Goal: Task Accomplishment & Management: Complete application form

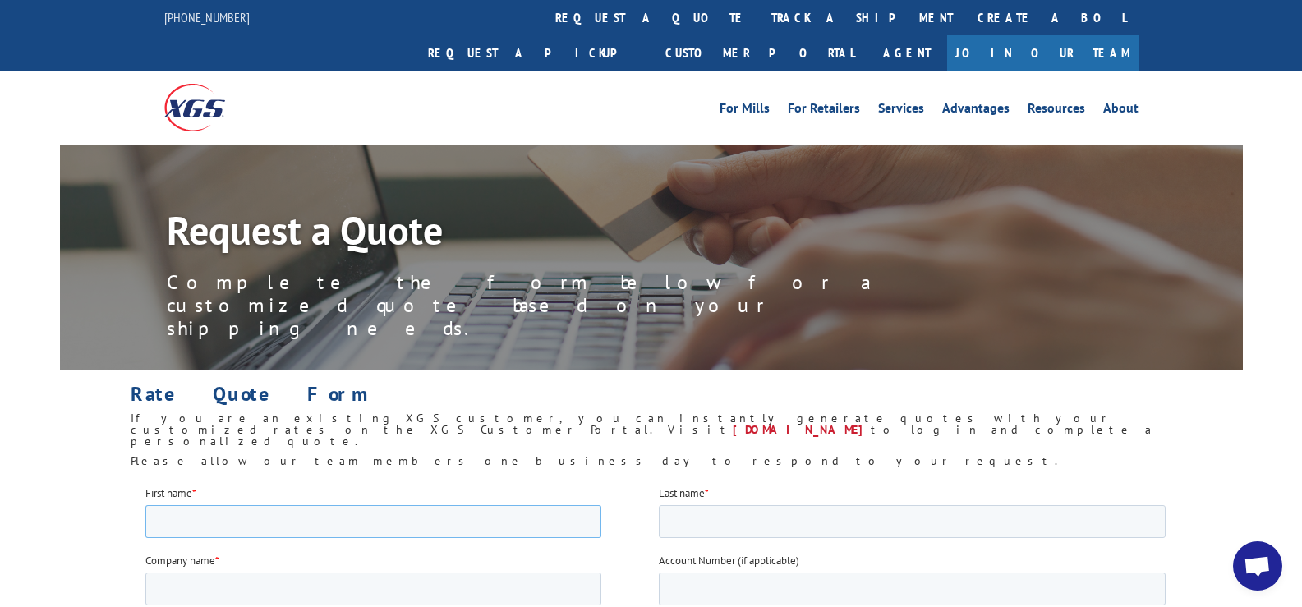
click at [206, 517] on input "First name *" at bounding box center [373, 520] width 456 height 33
type input "[PERSON_NAME]"
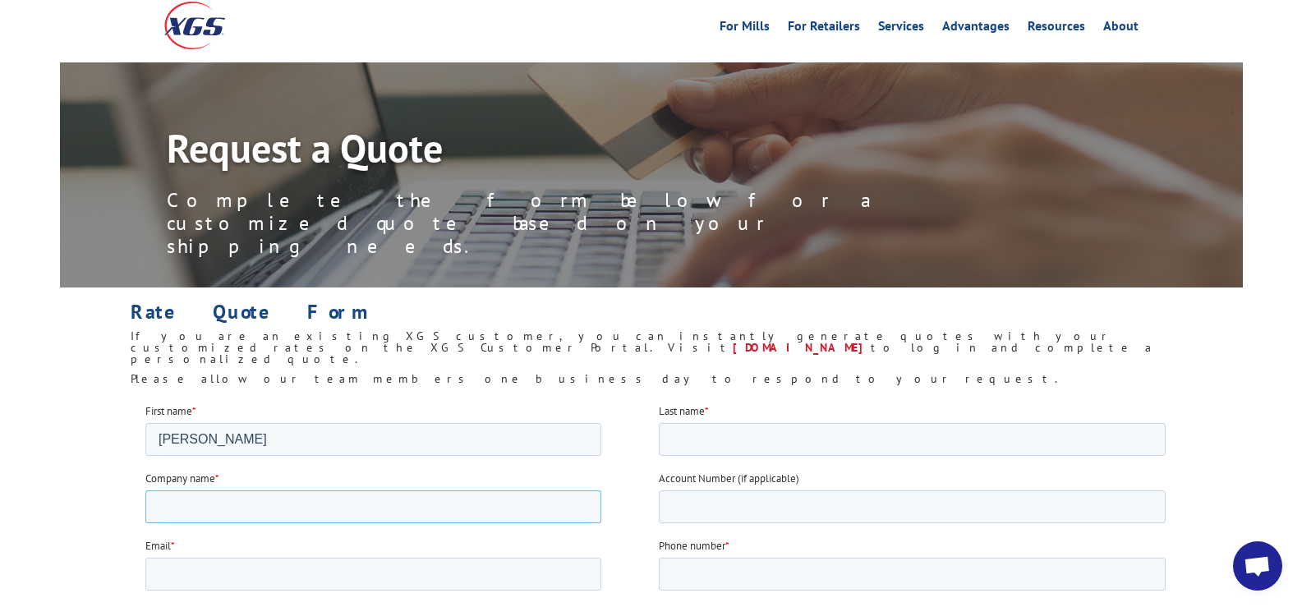
drag, startPoint x: 185, startPoint y: 497, endPoint x: 191, endPoint y: 508, distance: 12.5
click at [186, 499] on input "Company name *" at bounding box center [373, 506] width 456 height 33
type input "Moorman's Carpets, Inc."
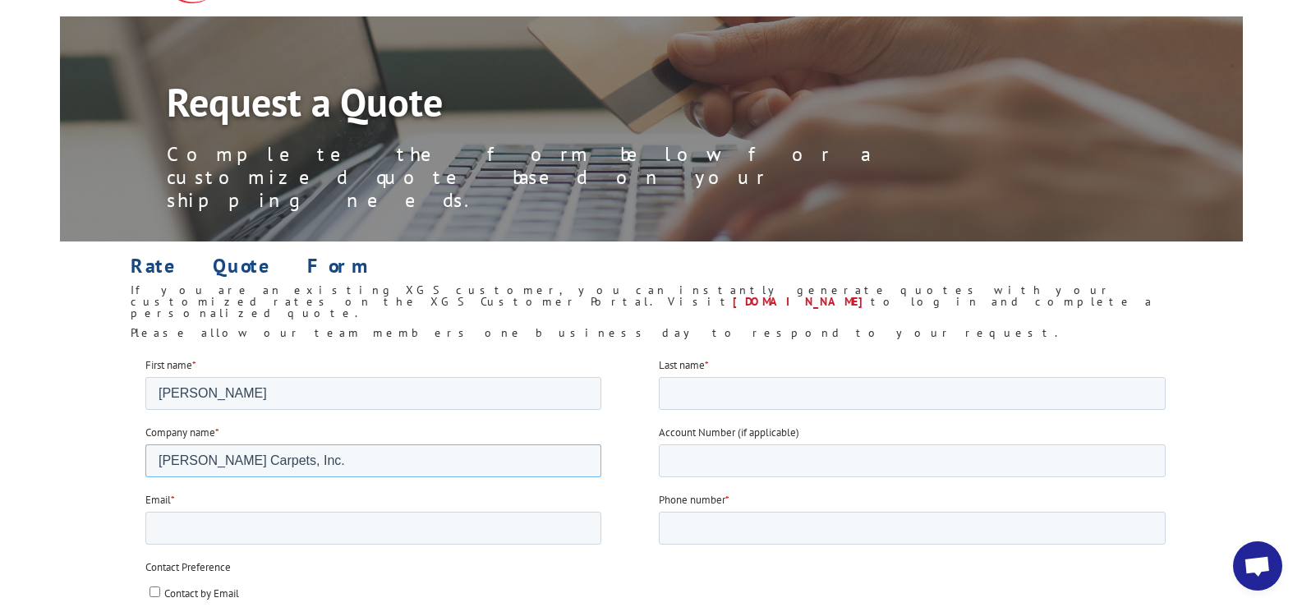
scroll to position [164, 0]
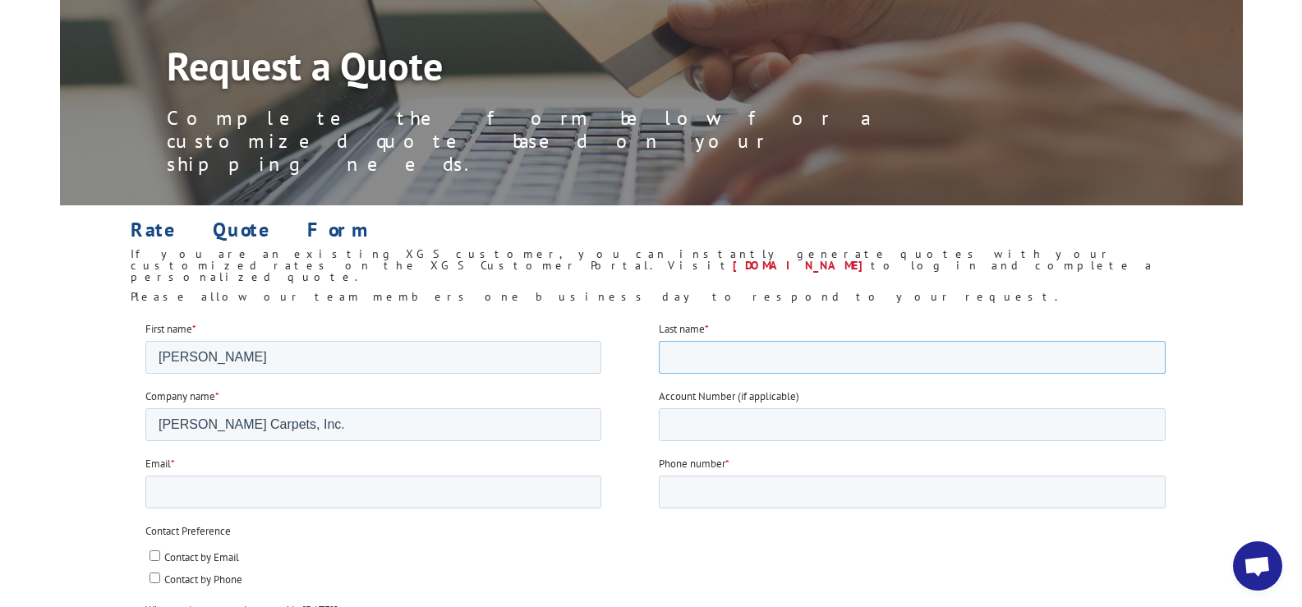
click at [691, 361] on input "Last name *" at bounding box center [911, 356] width 507 height 33
type input "Schrempp"
click at [720, 421] on input "Account Number (if applicable)" at bounding box center [911, 423] width 507 height 33
type input "96422"
click at [260, 489] on input "Email *" at bounding box center [373, 491] width 456 height 33
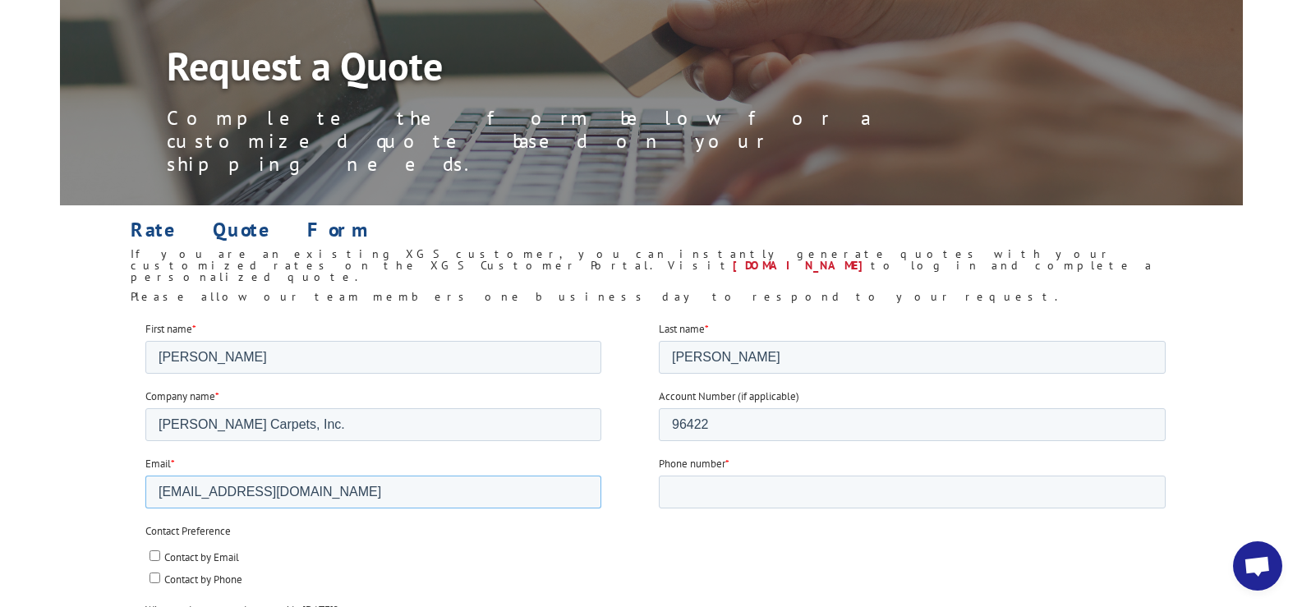
drag, startPoint x: 311, startPoint y: 491, endPoint x: 170, endPoint y: 498, distance: 141.4
click at [182, 489] on input "jwschrempp@sbcglobal.net" at bounding box center [373, 491] width 456 height 33
type input "hrempp@sbcglobal.netjwsc"
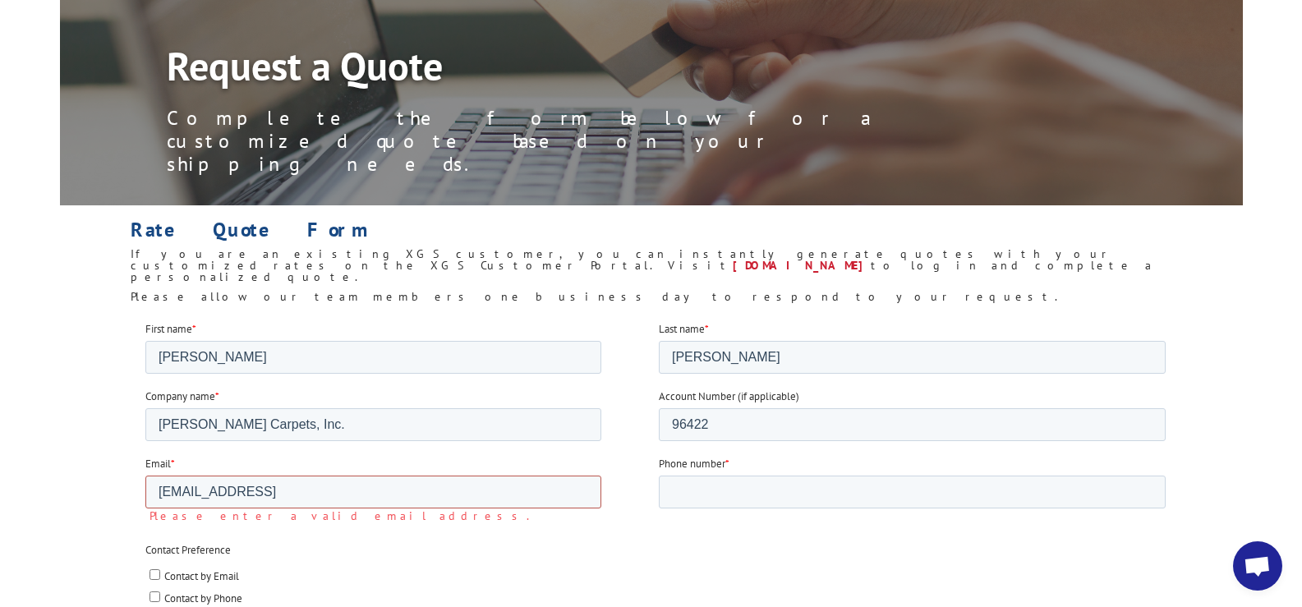
drag, startPoint x: 329, startPoint y: 490, endPoint x: 90, endPoint y: 492, distance: 239.1
click at [371, 480] on input "hrempp@sbcglobal.netjwsc" at bounding box center [373, 491] width 456 height 33
drag, startPoint x: 338, startPoint y: 493, endPoint x: 116, endPoint y: 503, distance: 222.0
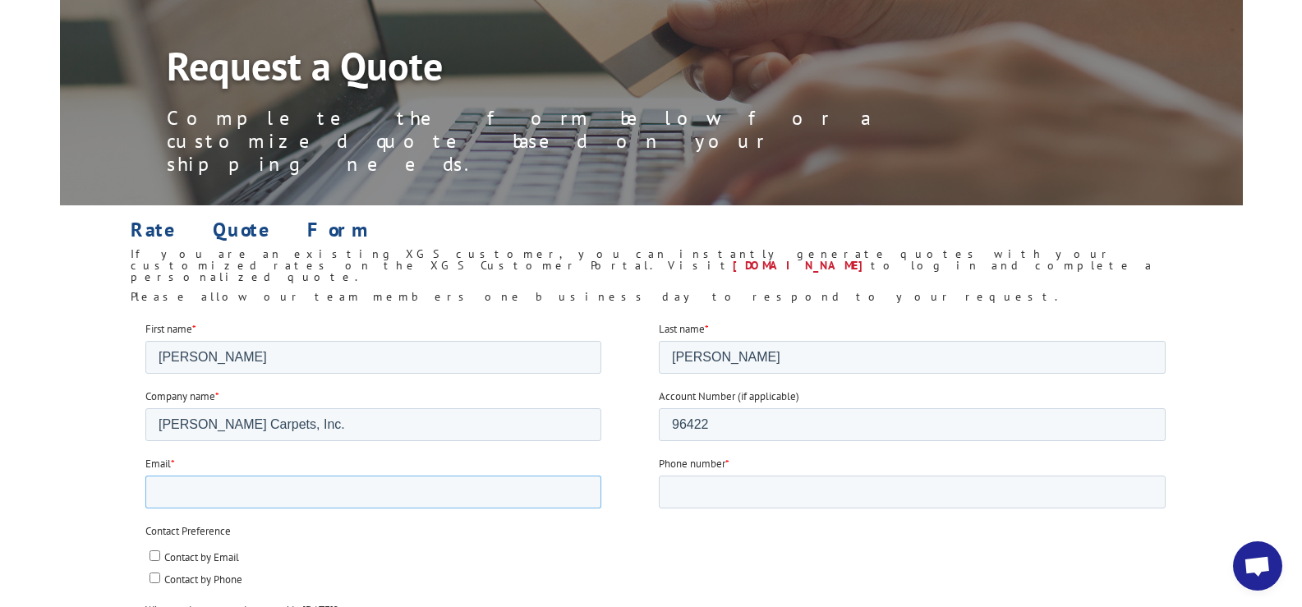
scroll to position [246, 0]
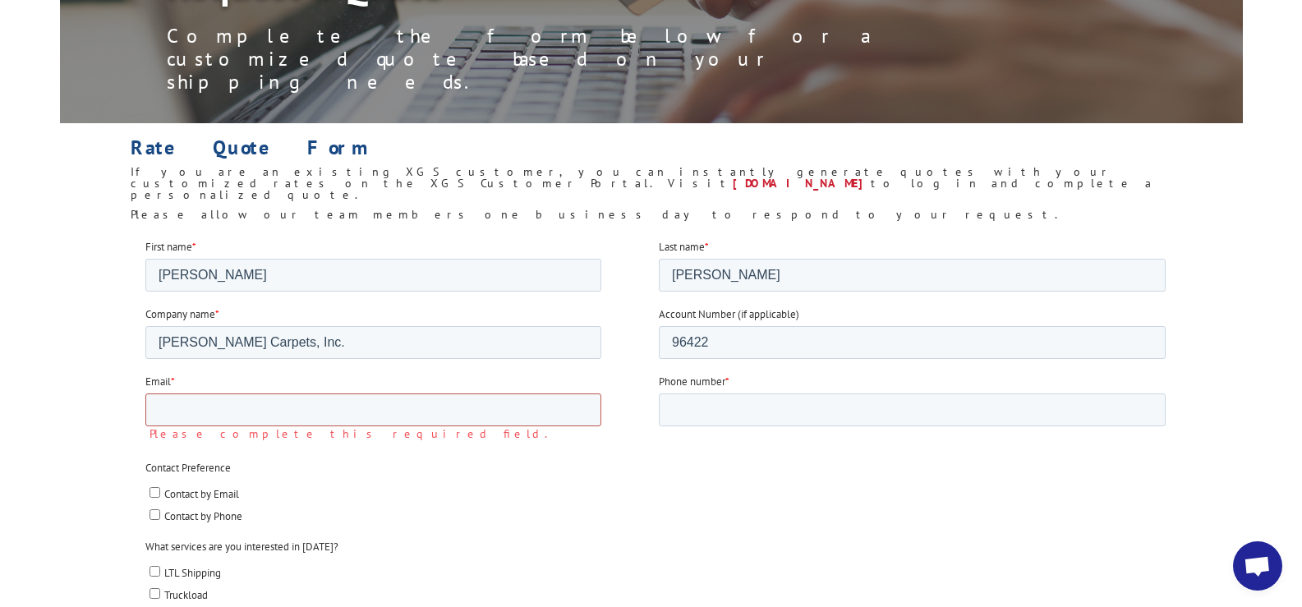
click at [214, 407] on input "Email *" at bounding box center [373, 409] width 456 height 33
type input "moormans@sbcglobal.net"
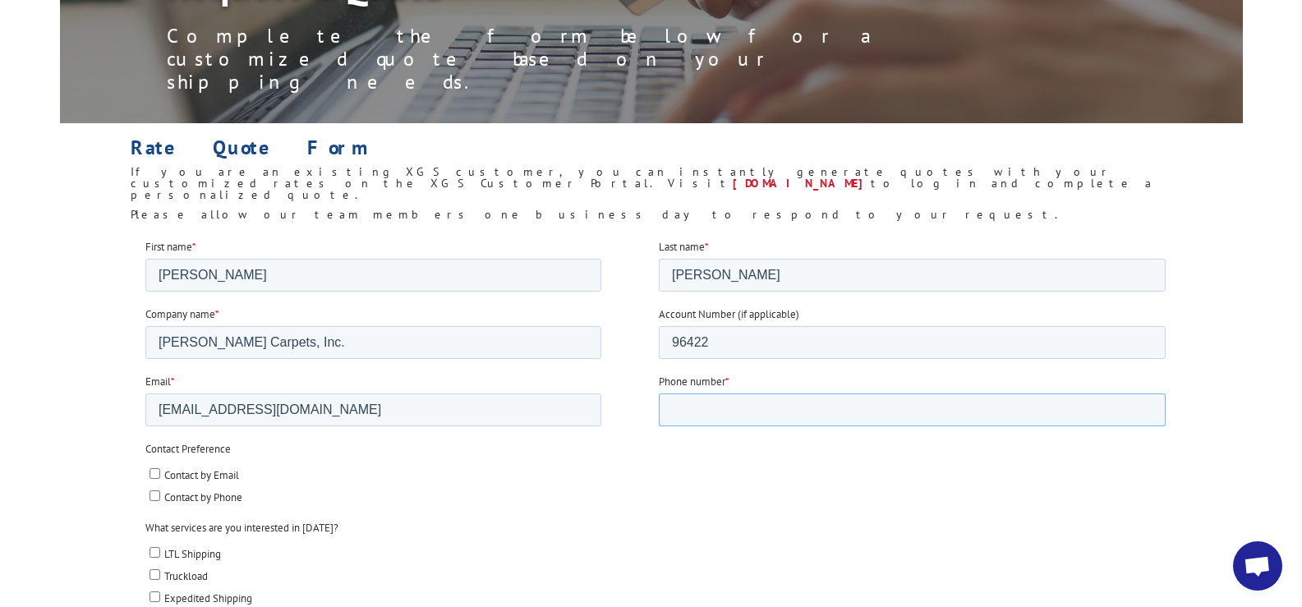
click at [750, 416] on input "Phone number *" at bounding box center [911, 409] width 507 height 33
type input "4058484888"
click at [155, 472] on input "Contact by Email" at bounding box center [154, 472] width 11 height 11
checkbox input "true"
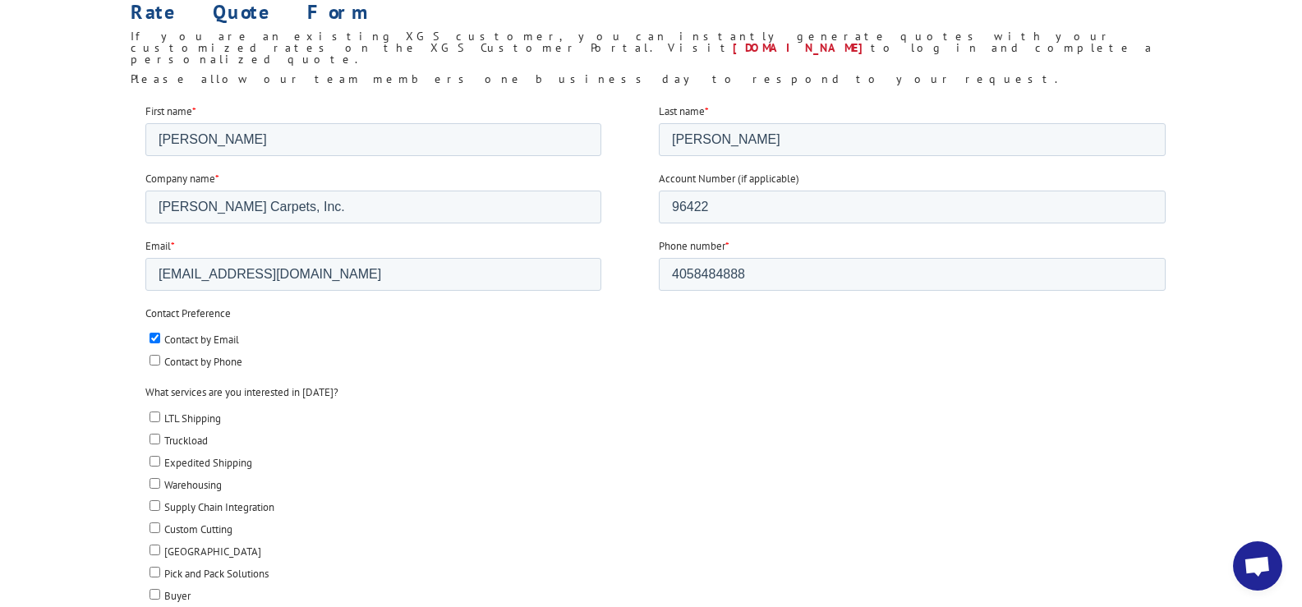
scroll to position [411, 0]
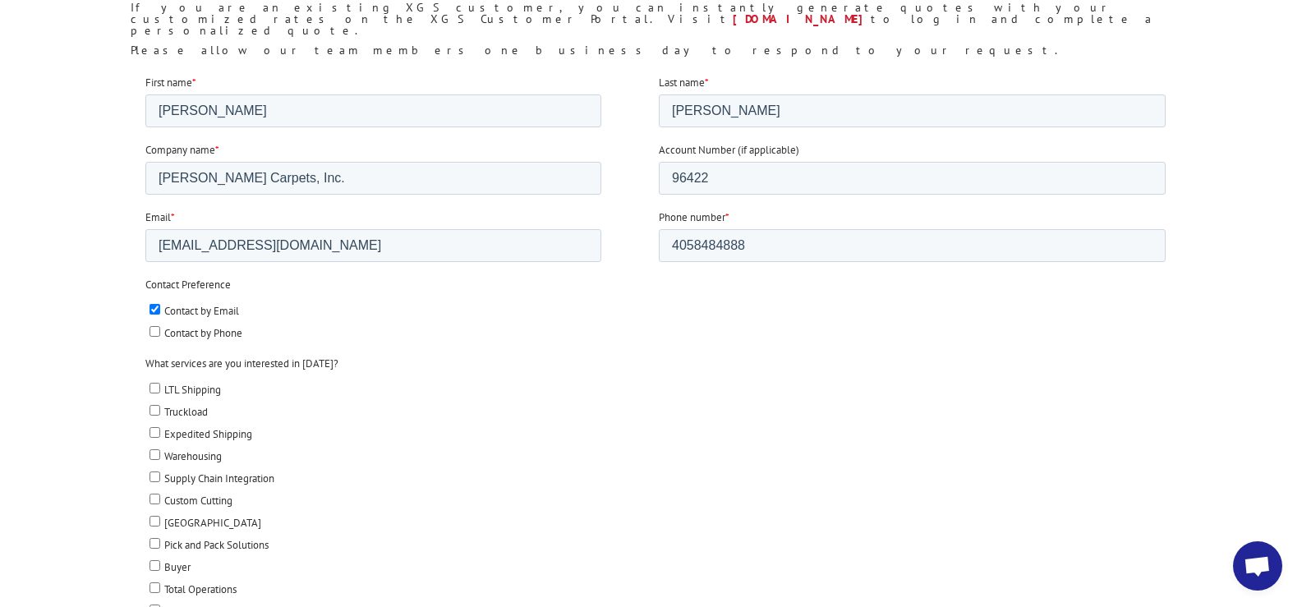
click at [155, 384] on input "LTL Shipping" at bounding box center [154, 387] width 11 height 11
checkbox input "true"
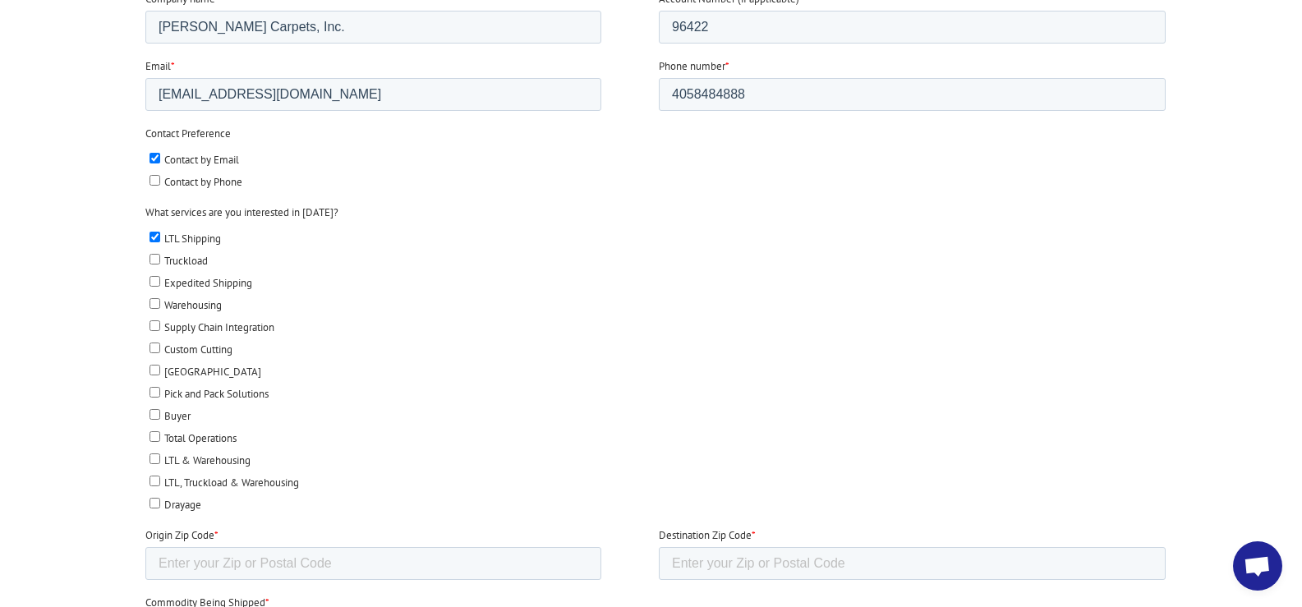
scroll to position [575, 0]
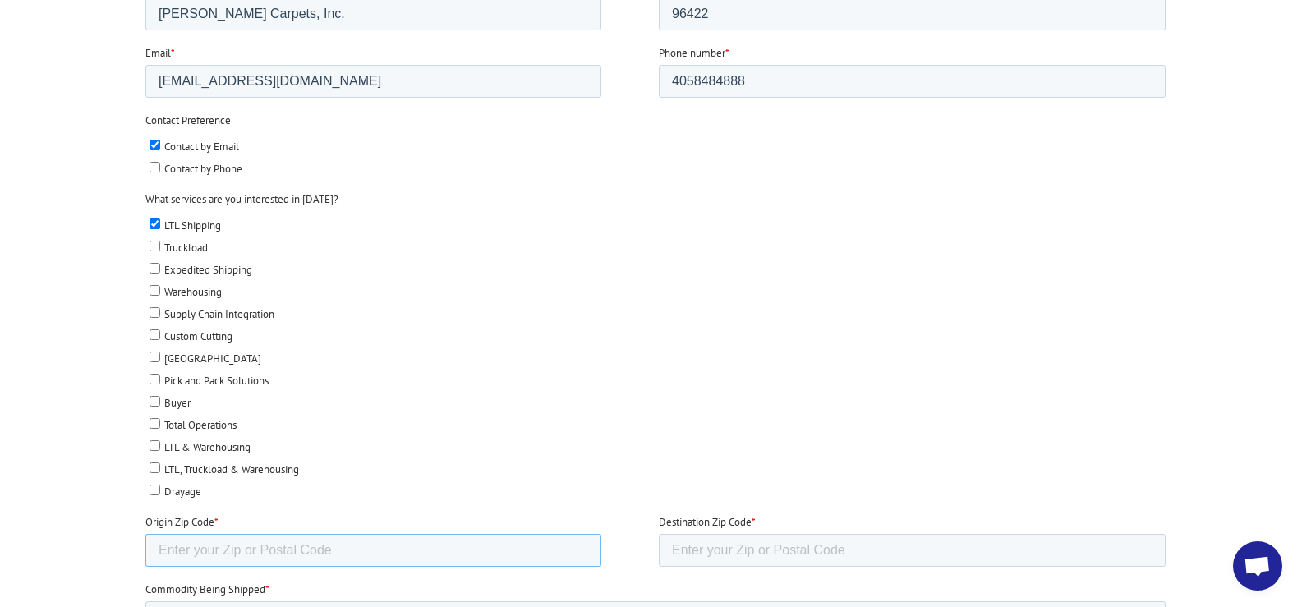
click at [210, 550] on input "Origin Zip Code *" at bounding box center [373, 550] width 456 height 33
type input "73116"
click at [761, 546] on input "Destination Zip Code *" at bounding box center [911, 550] width 507 height 33
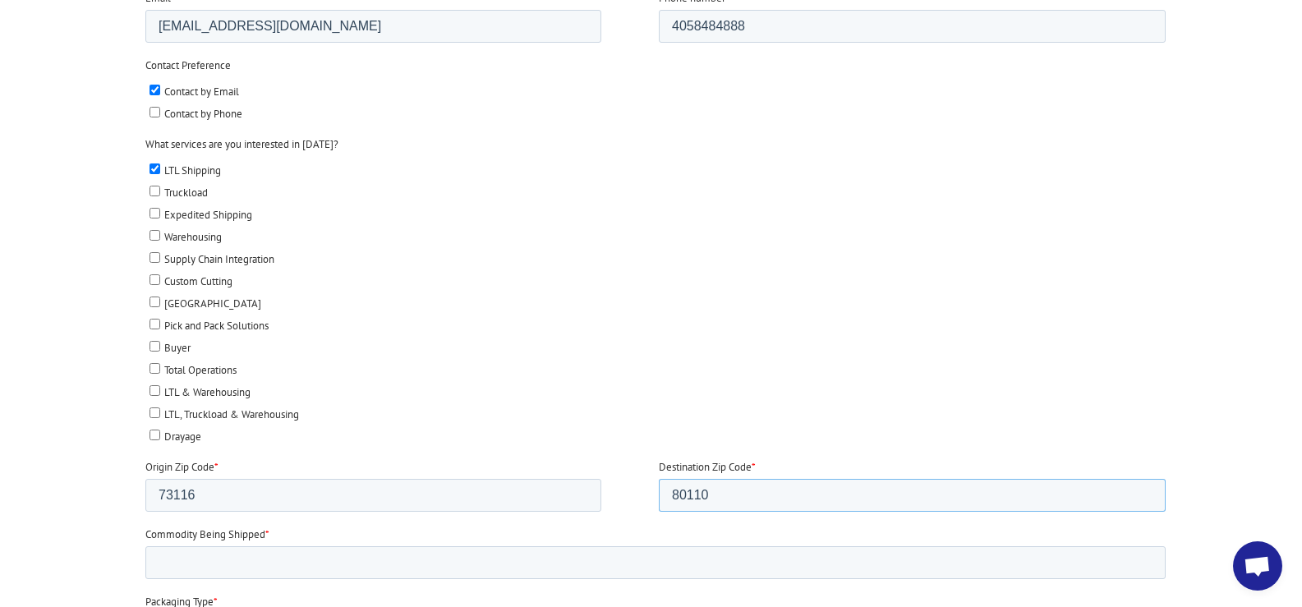
scroll to position [657, 0]
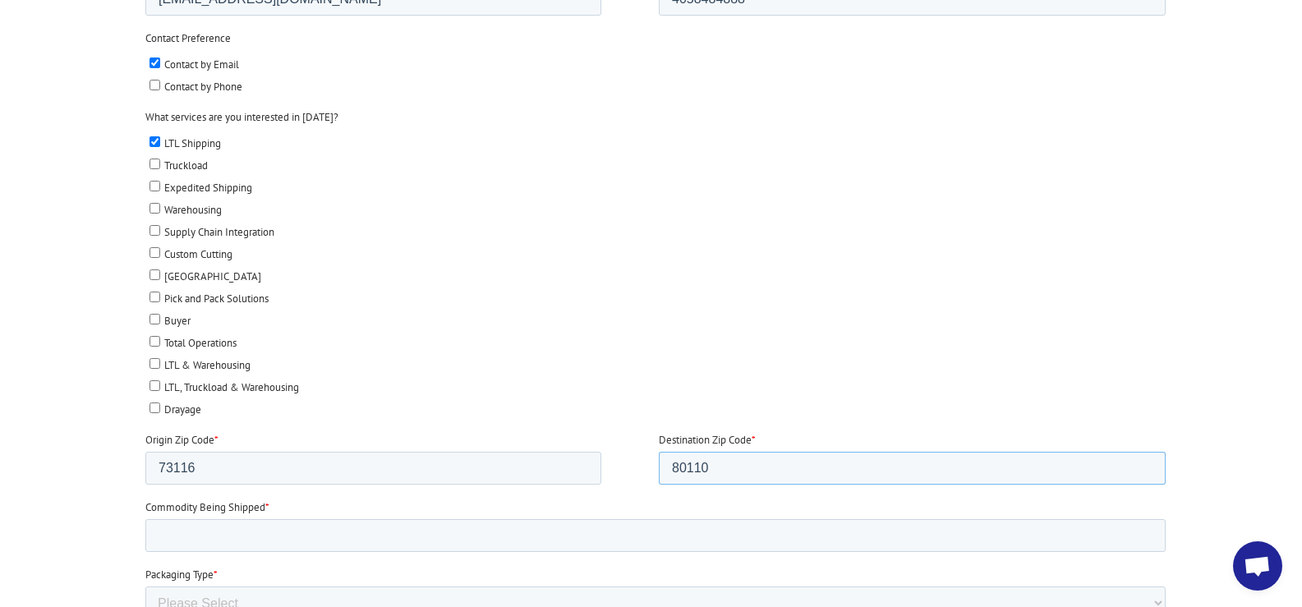
type input "80110"
click at [213, 531] on input "Commodity Being Shipped *" at bounding box center [655, 535] width 1020 height 33
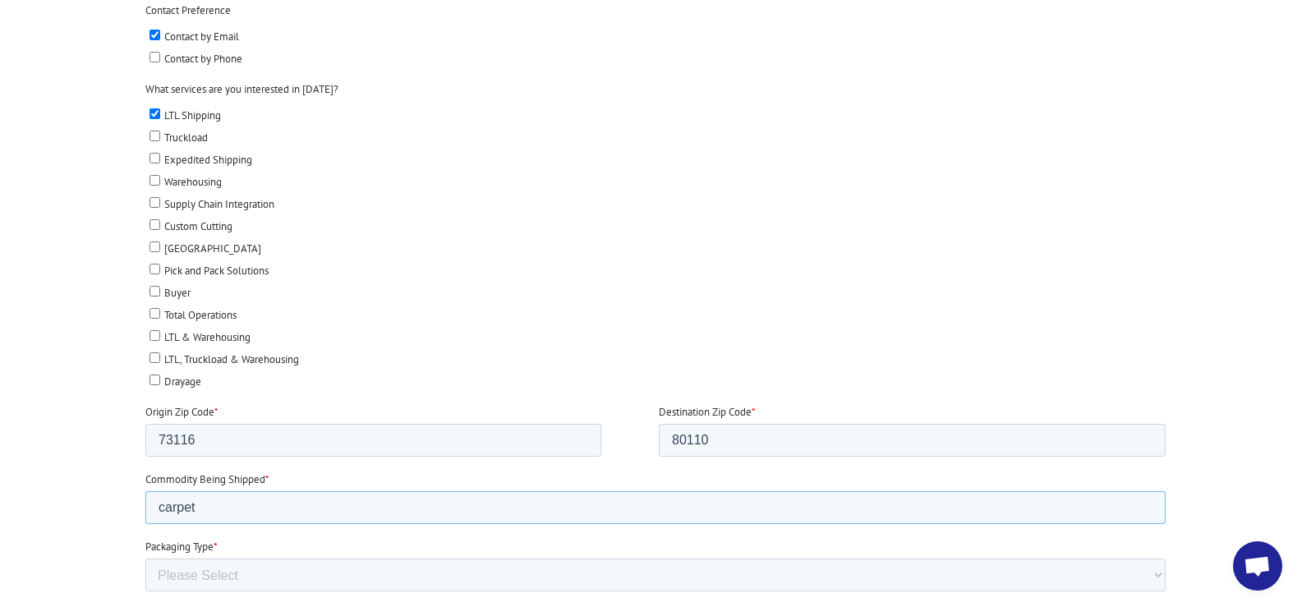
scroll to position [739, 0]
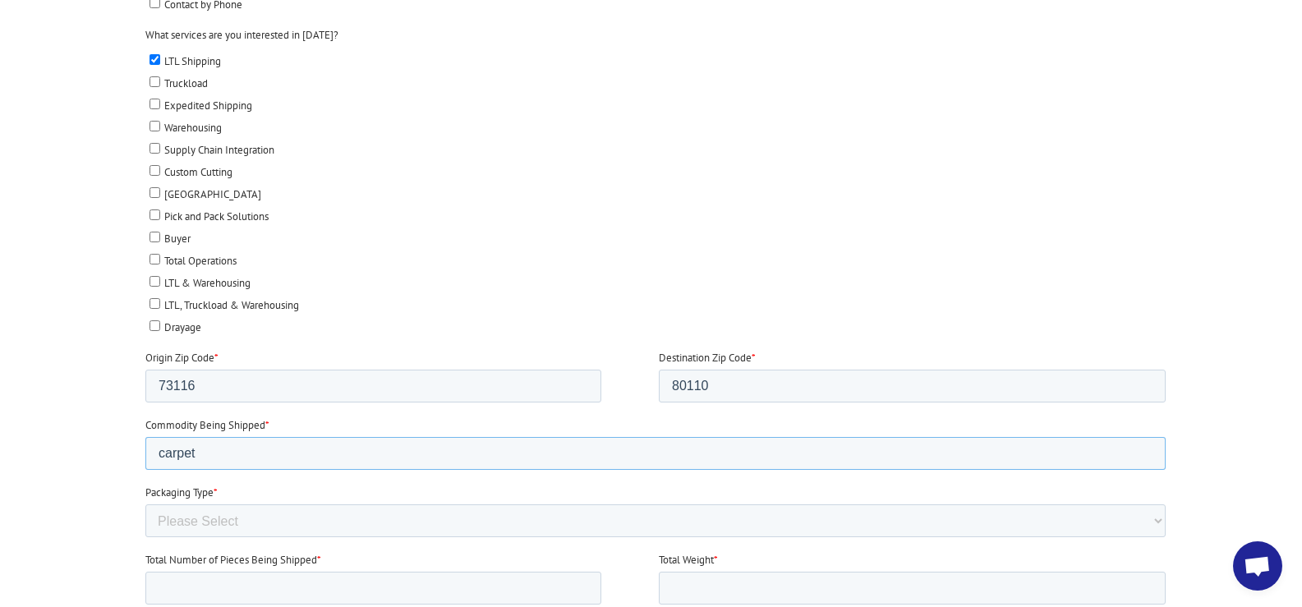
type input "carpet"
click at [213, 519] on select "Please Select Rolled Goods Palletized" at bounding box center [655, 520] width 1020 height 33
select select "Rolled Carpet"
click at [145, 537] on select "Please Select Rolled Goods Palletized" at bounding box center [655, 520] width 1020 height 33
click at [207, 587] on input "Total Number of Pieces Being Shipped *" at bounding box center [373, 588] width 456 height 33
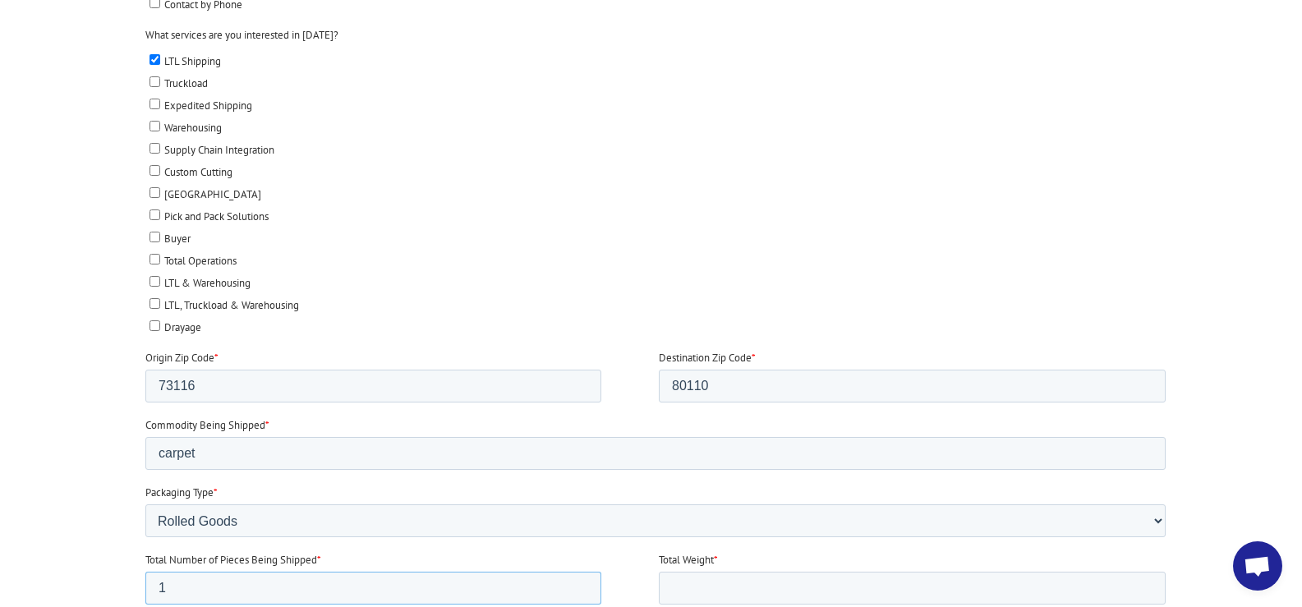
type input "1"
click at [583, 584] on input "1" at bounding box center [373, 588] width 456 height 33
click at [736, 588] on input "Total Weight *" at bounding box center [911, 588] width 507 height 33
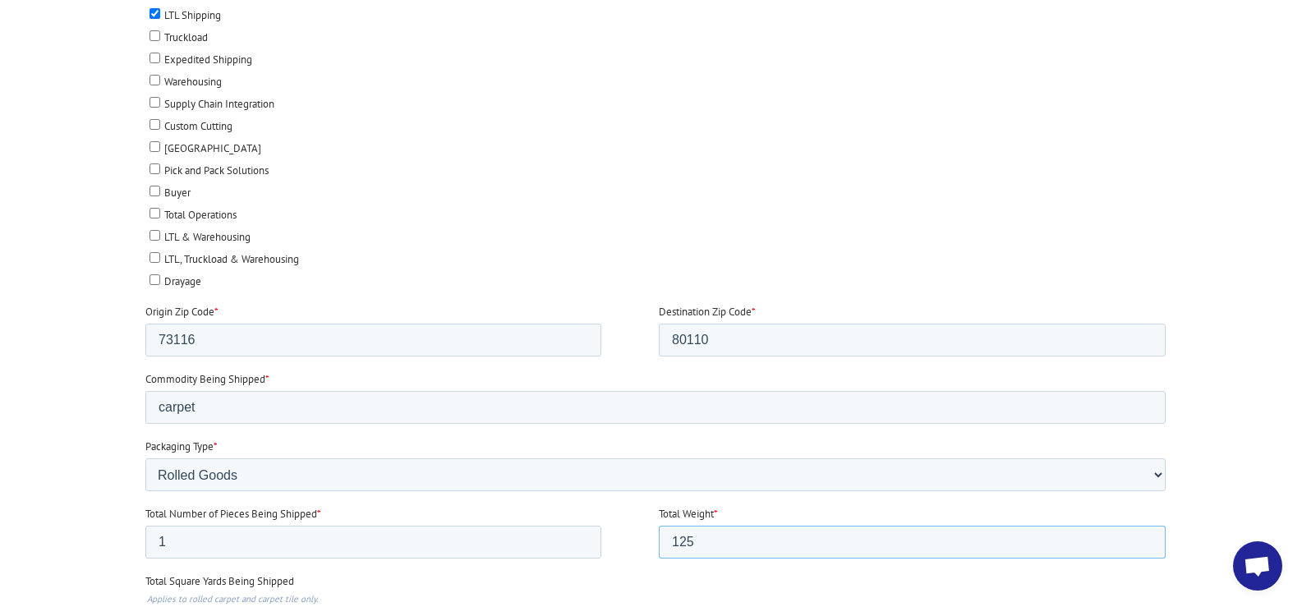
scroll to position [821, 0]
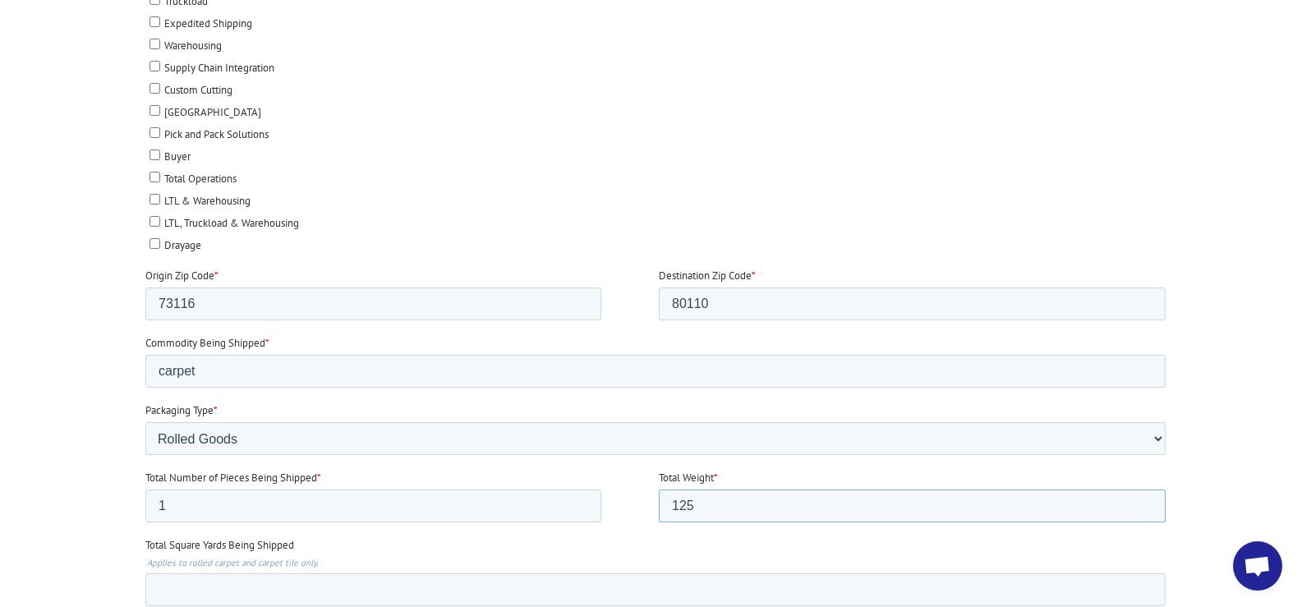
type input "125"
click at [227, 588] on input "Total Square Yards Being Shipped" at bounding box center [655, 589] width 1020 height 33
type input "30"
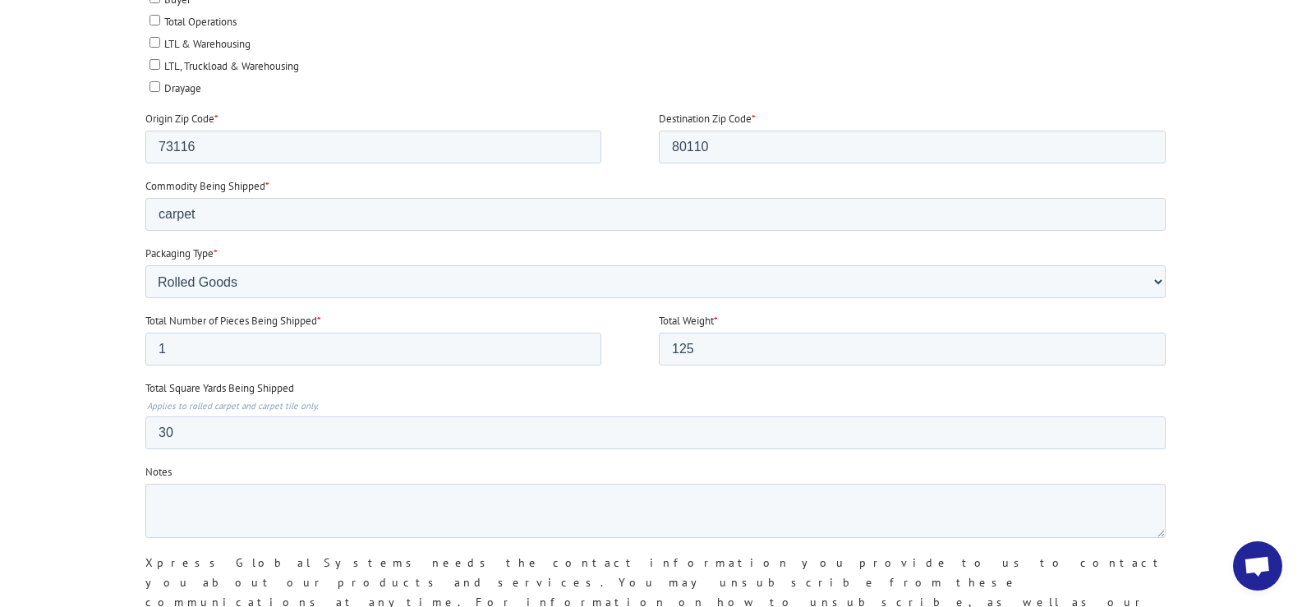
scroll to position [986, 0]
